Goal: Task Accomplishment & Management: Manage account settings

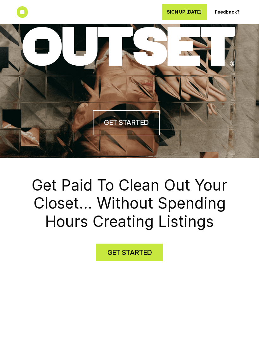
click at [133, 254] on h4 "GET STARTED" at bounding box center [129, 253] width 44 height 10
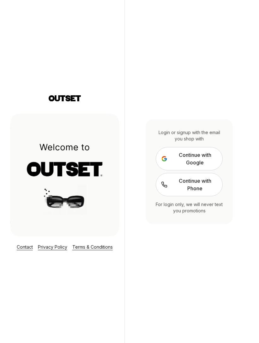
click at [200, 163] on span "Continue with Google" at bounding box center [195, 158] width 45 height 15
click at [198, 189] on span "Continue with Phone" at bounding box center [195, 184] width 45 height 15
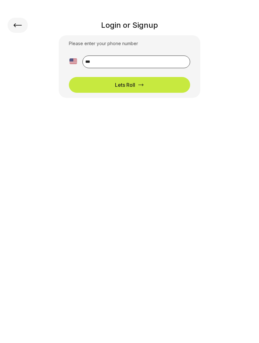
click at [105, 58] on input "**" at bounding box center [136, 62] width 108 height 13
click at [154, 63] on input "*********" at bounding box center [136, 62] width 108 height 13
type input "**********"
click at [163, 84] on button "Lets Roll" at bounding box center [129, 85] width 121 height 16
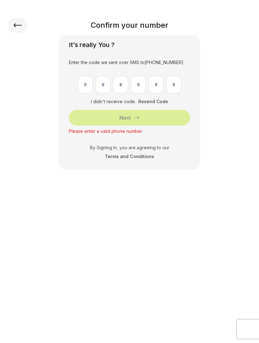
click at [134, 130] on p "Please enter a valid phone number" at bounding box center [129, 131] width 121 height 6
click at [136, 132] on p "Please enter a valid phone number" at bounding box center [129, 131] width 121 height 6
click at [115, 131] on p "Please enter a valid phone number" at bounding box center [129, 131] width 121 height 6
click at [157, 104] on button "Resend Code" at bounding box center [153, 102] width 30 height 6
click at [21, 25] on icon at bounding box center [18, 25] width 8 height 4
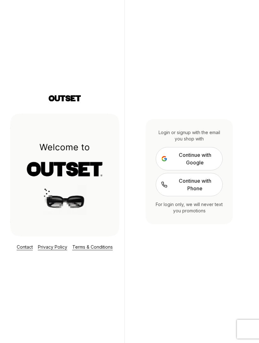
click at [197, 164] on span "Continue with Google" at bounding box center [195, 158] width 45 height 15
click at [200, 191] on span "Continue with Phone" at bounding box center [195, 184] width 45 height 15
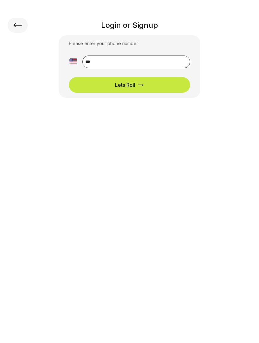
click at [115, 64] on input "**" at bounding box center [136, 62] width 108 height 13
type input "**********"
click at [146, 87] on button "Lets Roll" at bounding box center [129, 85] width 121 height 16
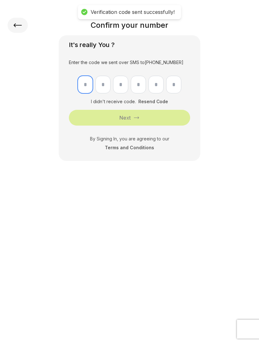
click at [90, 83] on input "text" at bounding box center [85, 85] width 15 height 18
type input "*"
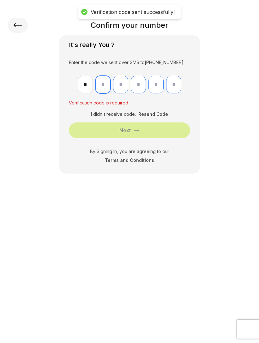
type input "*"
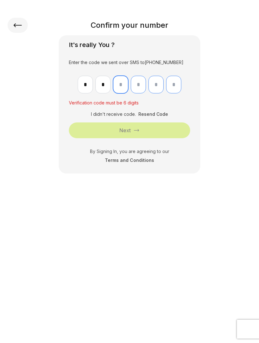
type input "*"
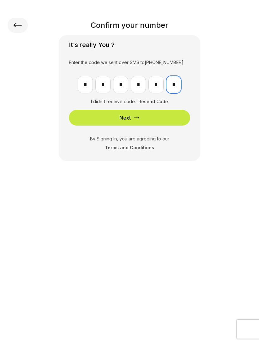
type input "*"
click at [168, 114] on button "Next" at bounding box center [129, 118] width 121 height 16
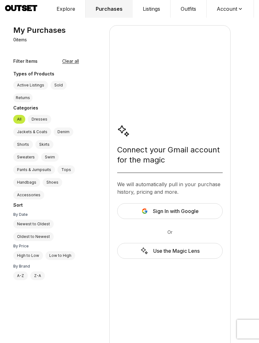
click at [181, 215] on span "Sign In with Google" at bounding box center [176, 212] width 46 height 8
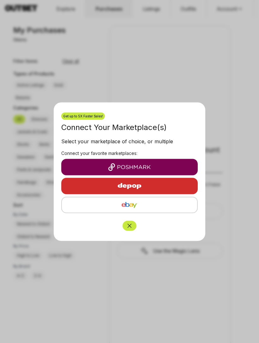
click at [160, 168] on img "button" at bounding box center [129, 167] width 126 height 8
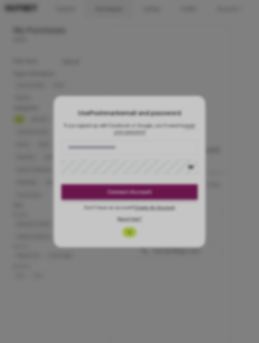
type input "**********"
click at [186, 194] on div at bounding box center [129, 171] width 259 height 343
click at [179, 196] on div at bounding box center [129, 171] width 259 height 343
click at [176, 227] on div at bounding box center [129, 171] width 259 height 343
click at [160, 190] on div at bounding box center [129, 171] width 259 height 343
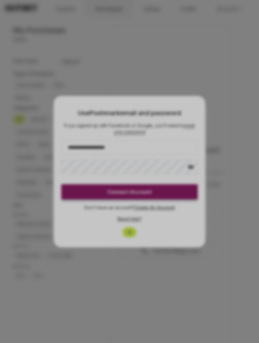
click at [167, 194] on div at bounding box center [129, 171] width 259 height 343
click at [170, 277] on div at bounding box center [129, 171] width 259 height 343
click at [179, 218] on div at bounding box center [129, 171] width 259 height 343
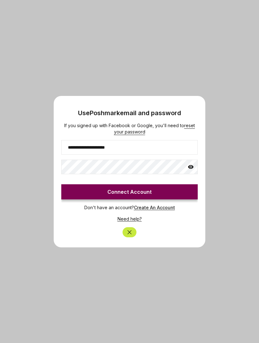
click at [176, 195] on button "Connect Account" at bounding box center [129, 192] width 136 height 15
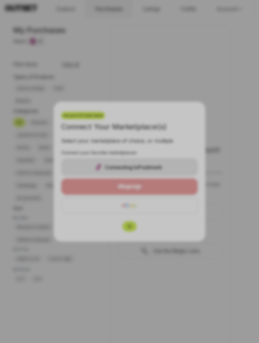
click at [227, 72] on div at bounding box center [129, 171] width 259 height 343
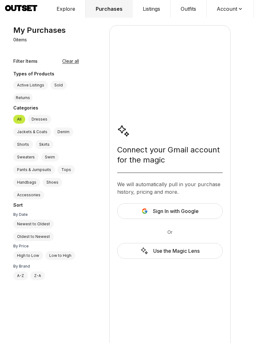
click at [230, 9] on button "Account" at bounding box center [230, 9] width 47 height 18
click at [209, 22] on span "Profile" at bounding box center [226, 20] width 56 height 11
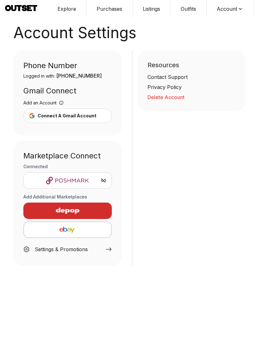
click at [88, 215] on img "button" at bounding box center [67, 210] width 55 height 15
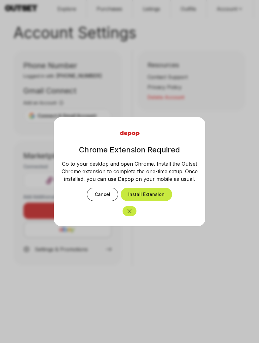
click at [157, 195] on button "Install Extension" at bounding box center [147, 194] width 52 height 13
